Goal: Information Seeking & Learning: Learn about a topic

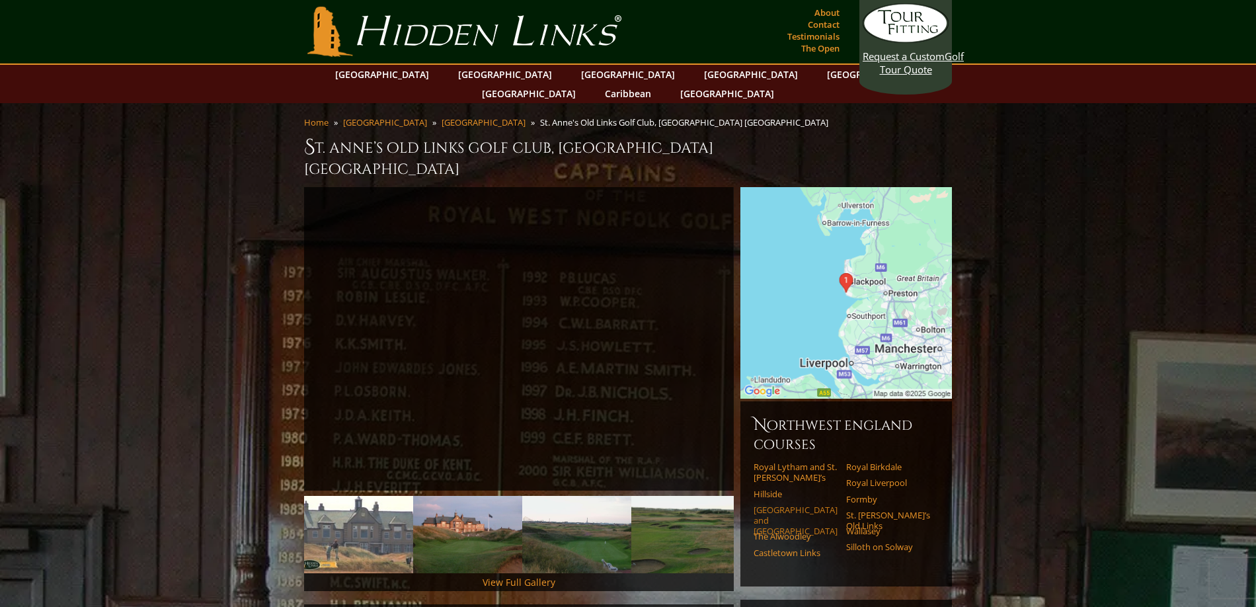
click at [770, 505] on link "[GEOGRAPHIC_DATA] and [GEOGRAPHIC_DATA]" at bounding box center [796, 521] width 84 height 32
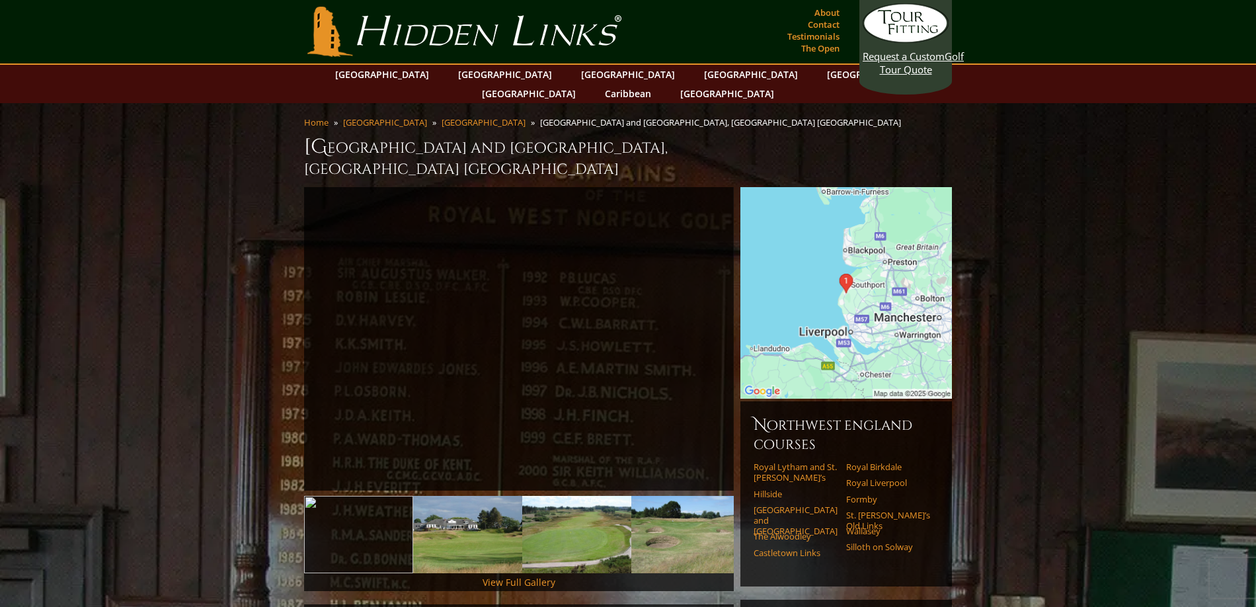
click at [766, 462] on li "Royal Lytham and St. [PERSON_NAME]’s" at bounding box center [800, 475] width 93 height 27
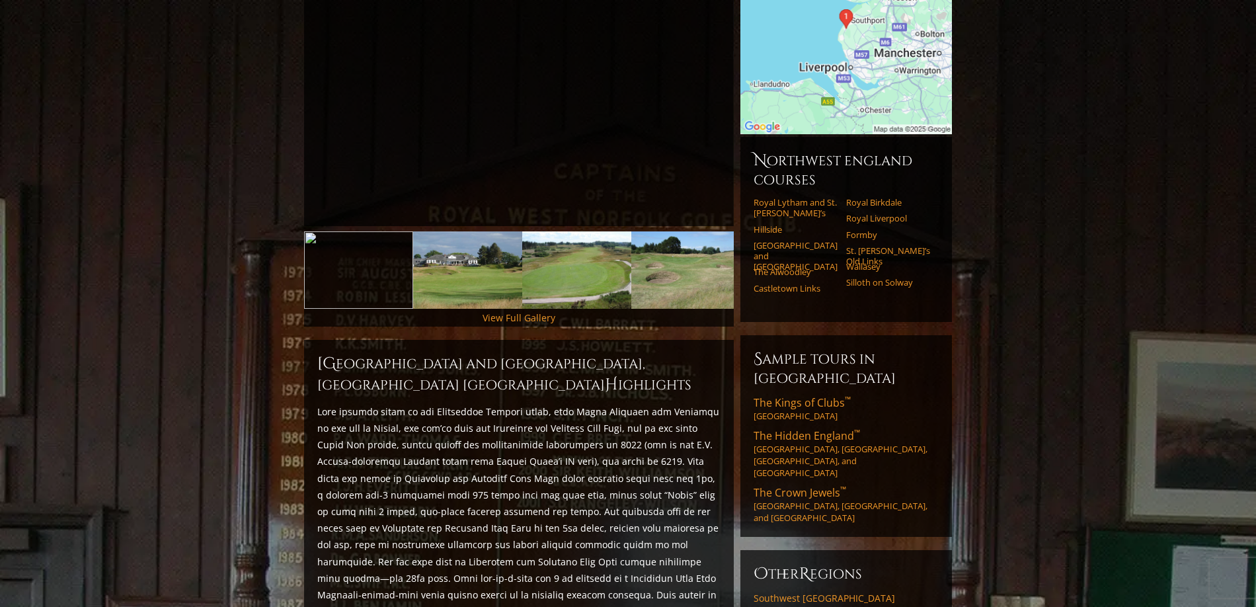
scroll to position [331, 0]
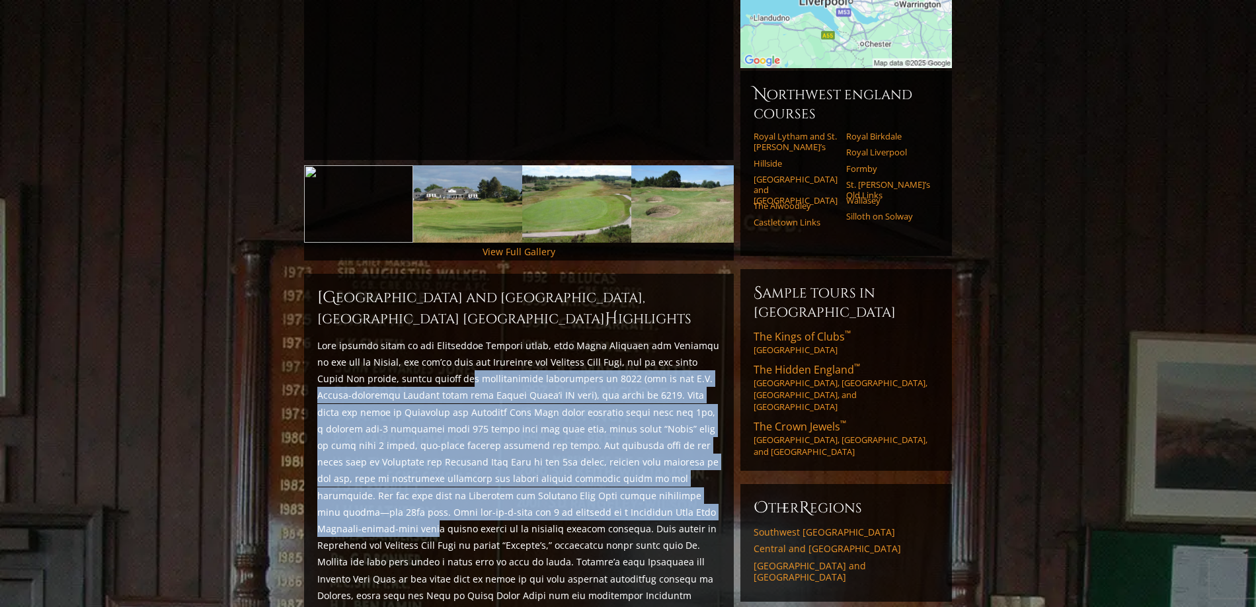
drag, startPoint x: 446, startPoint y: 343, endPoint x: 626, endPoint y: 477, distance: 224.8
click at [626, 477] on p at bounding box center [518, 528] width 403 height 383
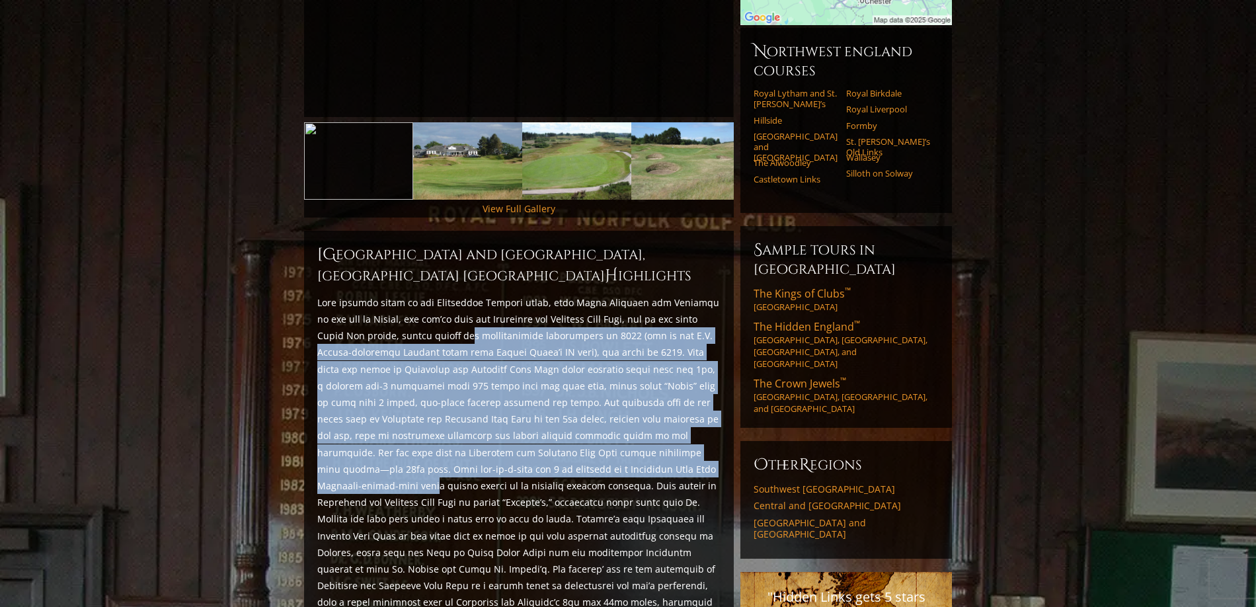
scroll to position [397, 0]
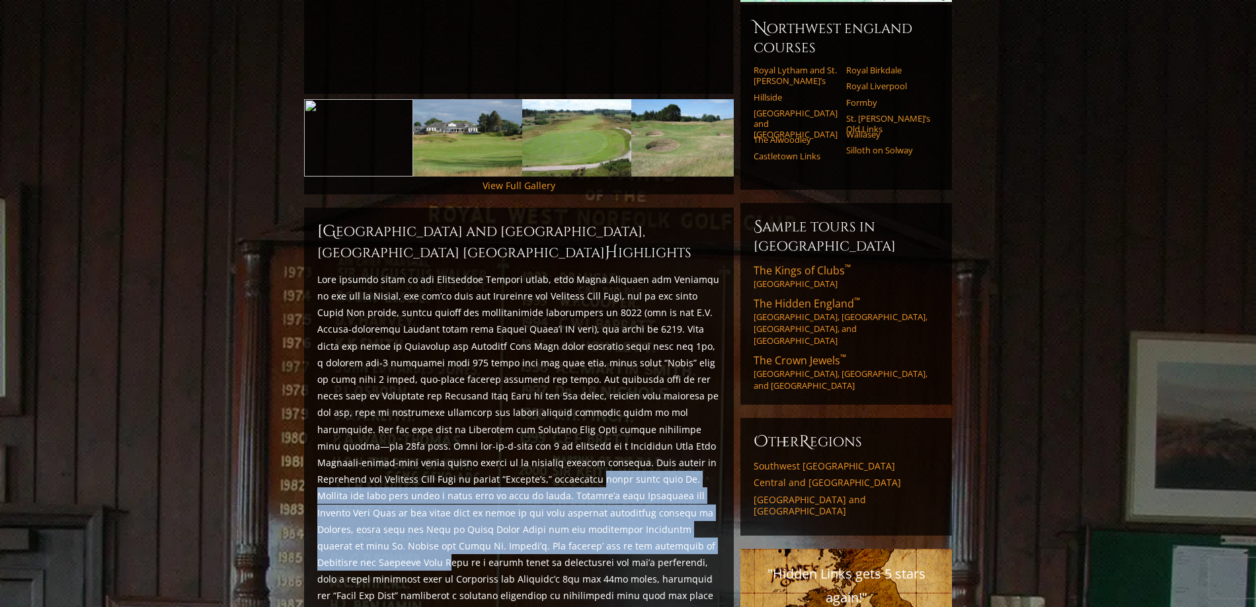
drag, startPoint x: 428, startPoint y: 441, endPoint x: 594, endPoint y: 512, distance: 181.0
click at [594, 510] on p at bounding box center [518, 462] width 403 height 383
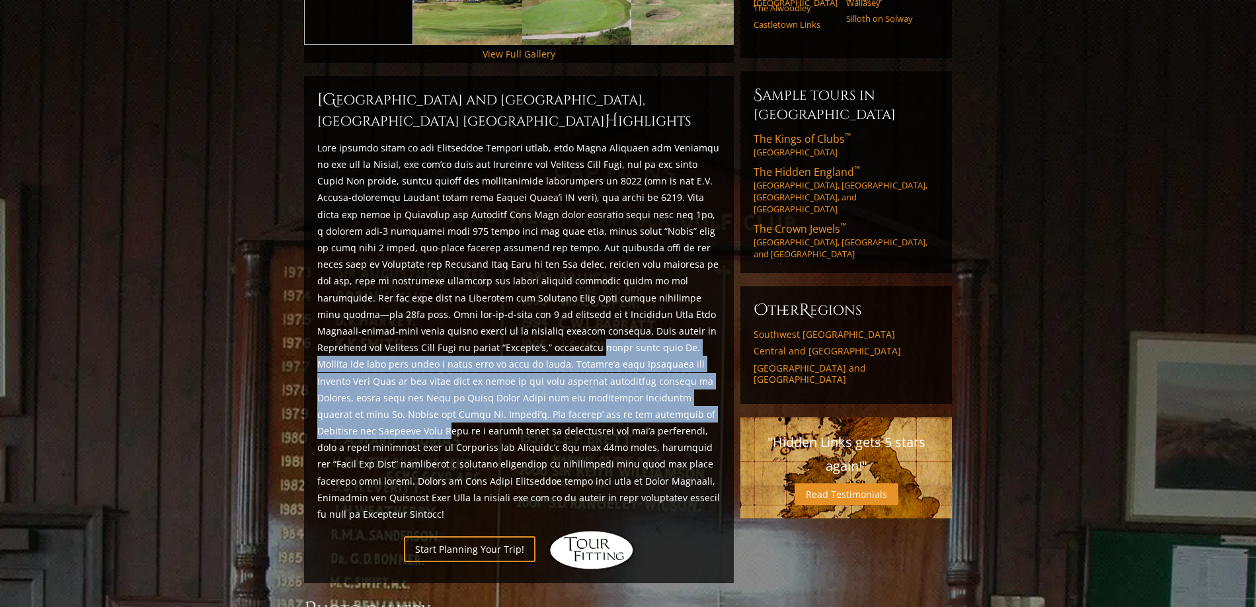
scroll to position [529, 0]
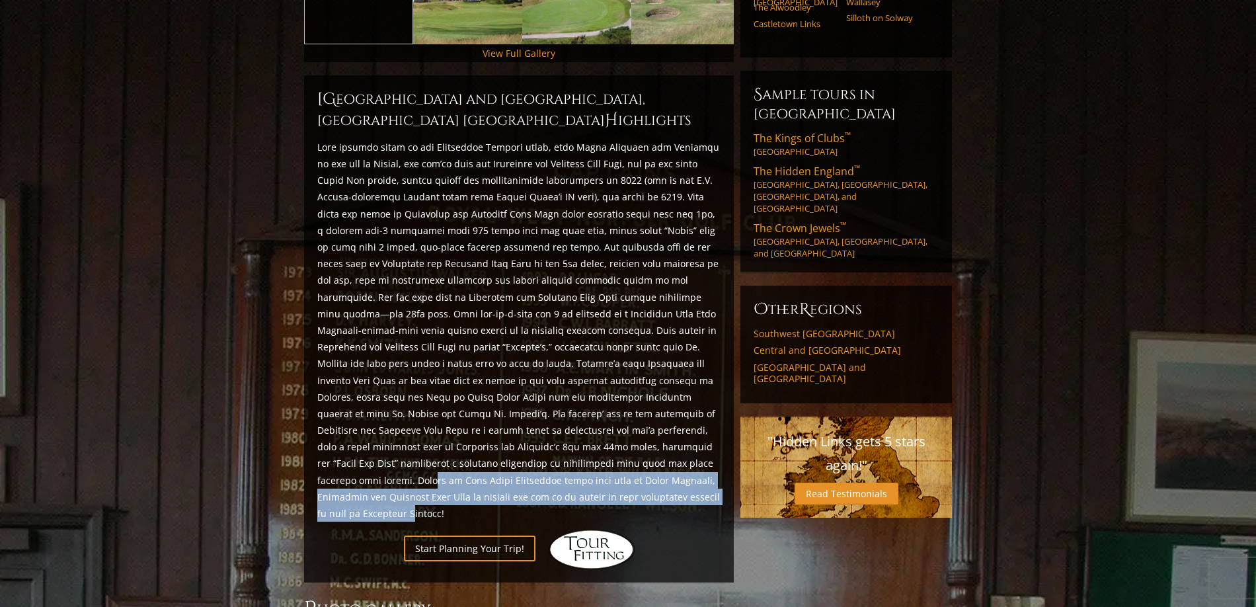
drag, startPoint x: 569, startPoint y: 423, endPoint x: 544, endPoint y: 456, distance: 41.0
click at [544, 456] on p at bounding box center [518, 330] width 403 height 383
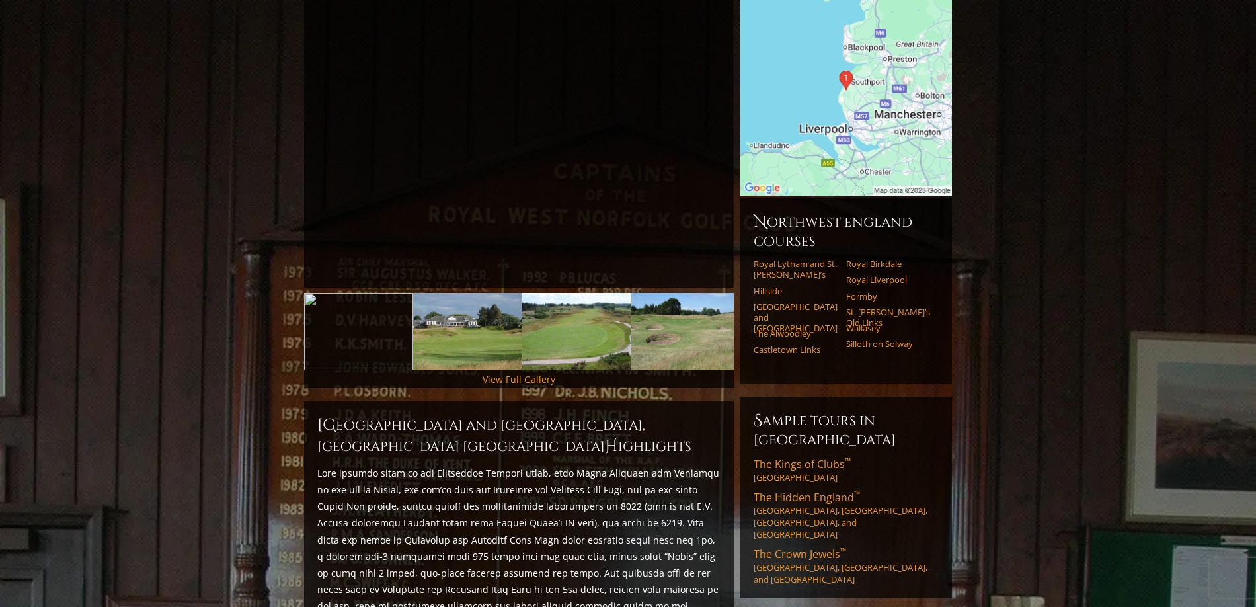
scroll to position [132, 0]
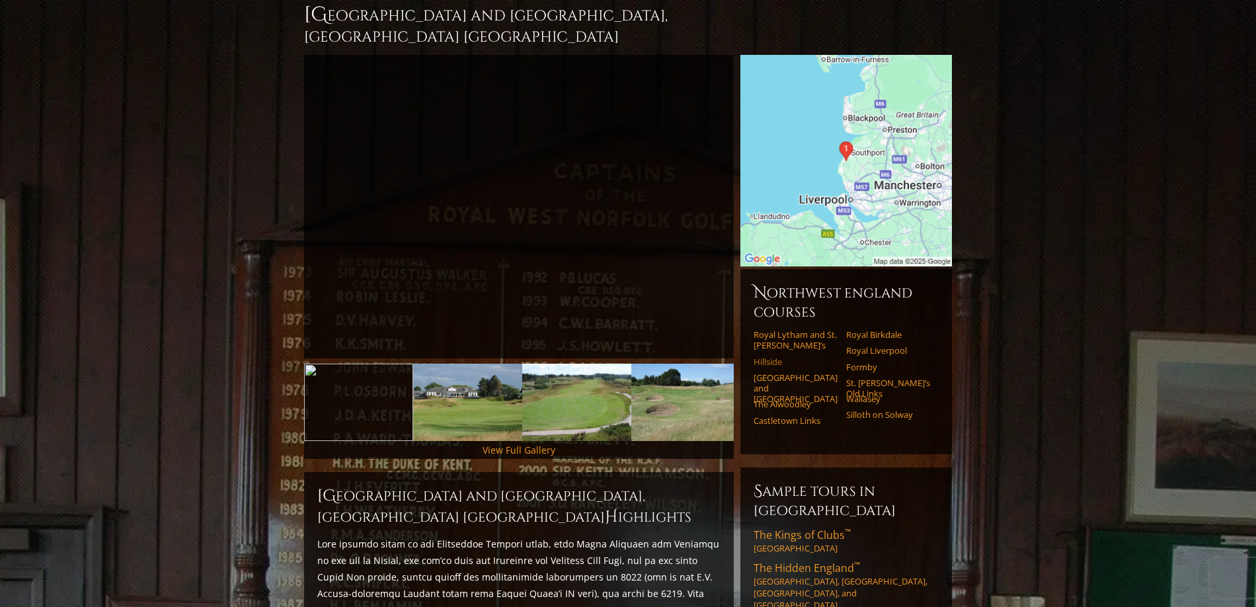
click at [766, 356] on link "Hillside" at bounding box center [796, 361] width 84 height 11
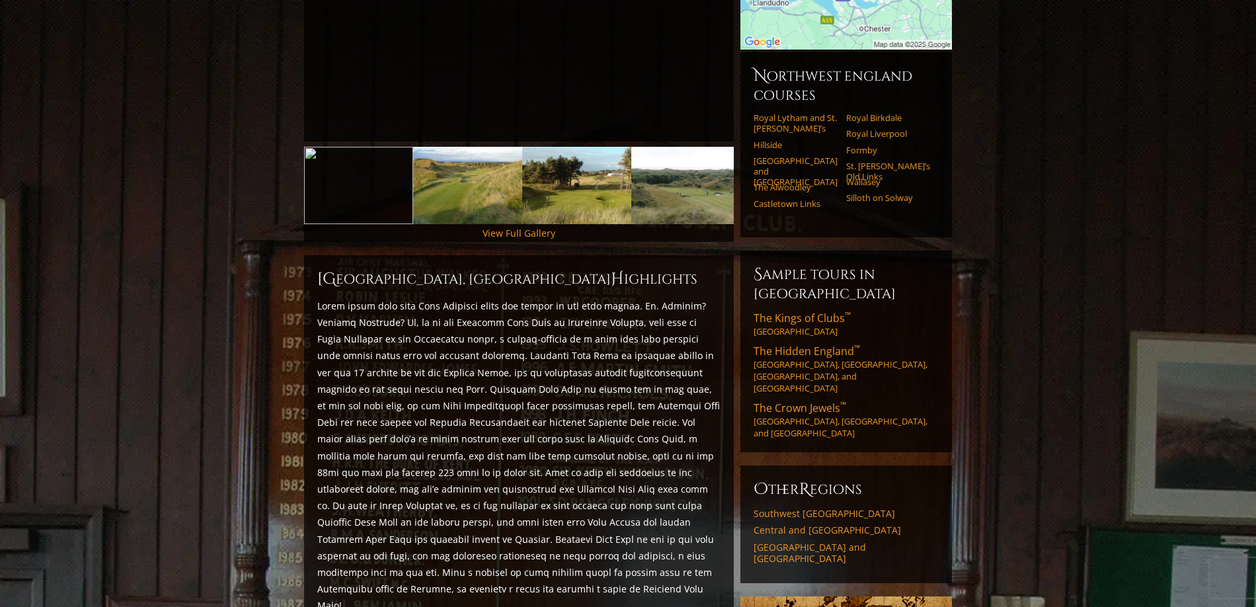
scroll to position [331, 0]
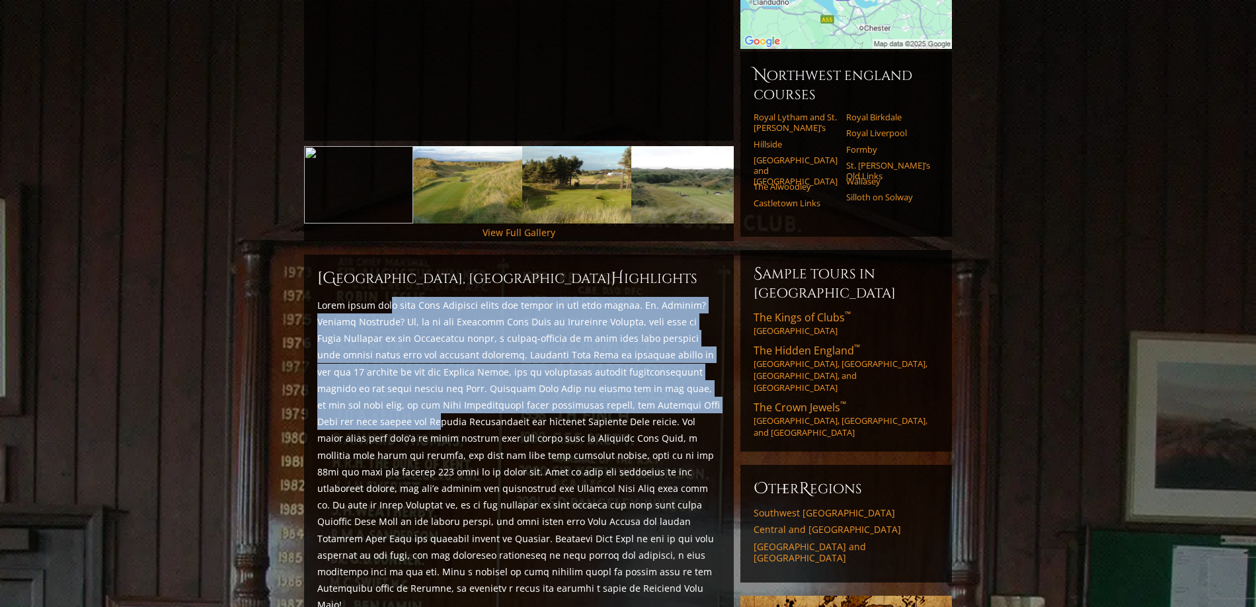
drag, startPoint x: 389, startPoint y: 284, endPoint x: 539, endPoint y: 372, distance: 173.6
click at [590, 389] on p at bounding box center [518, 455] width 403 height 317
